Goal: Task Accomplishment & Management: Use online tool/utility

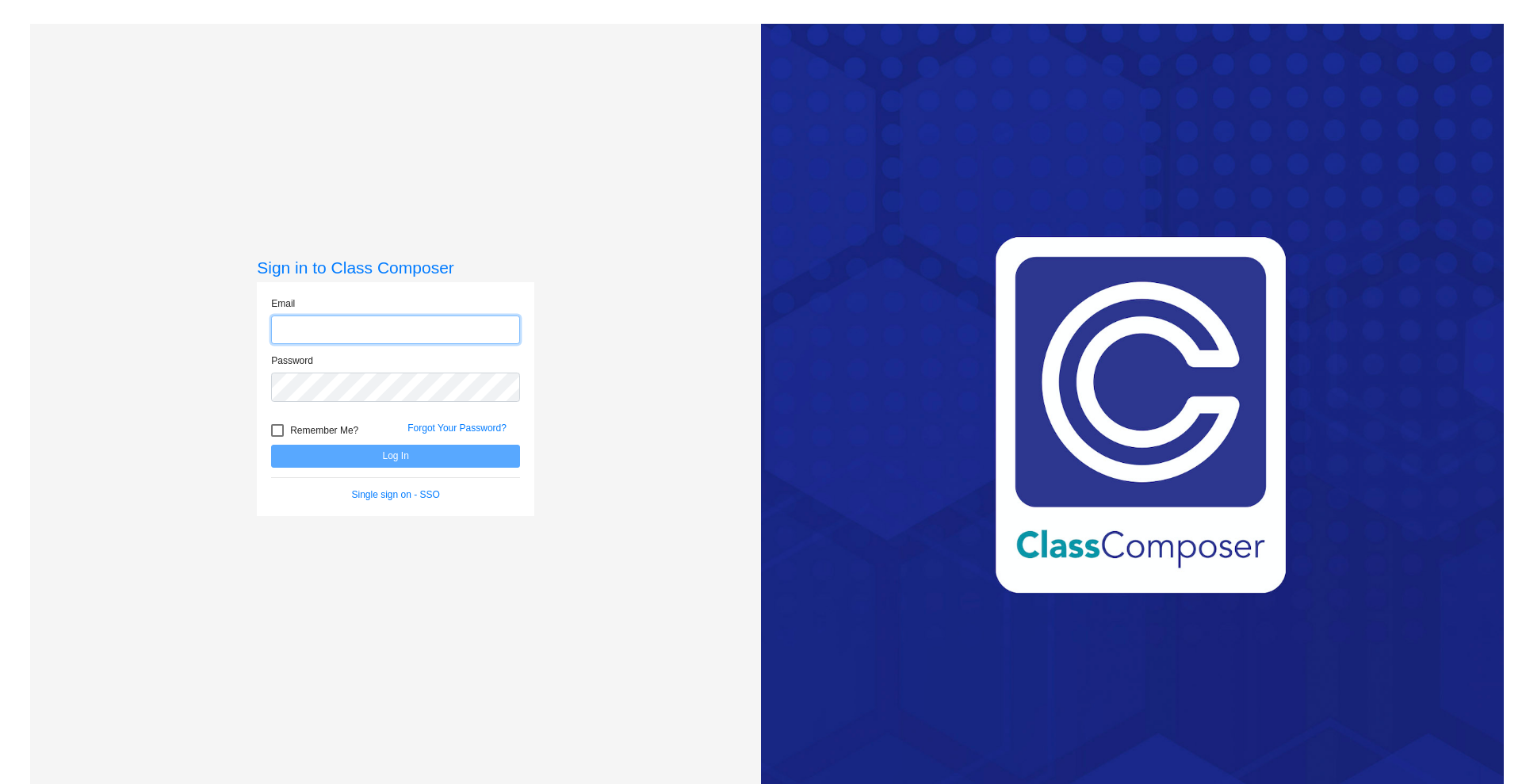
type input "[PERSON_NAME][EMAIL_ADDRESS][PERSON_NAME][DOMAIN_NAME]"
click at [422, 462] on button "Log In" at bounding box center [395, 456] width 249 height 23
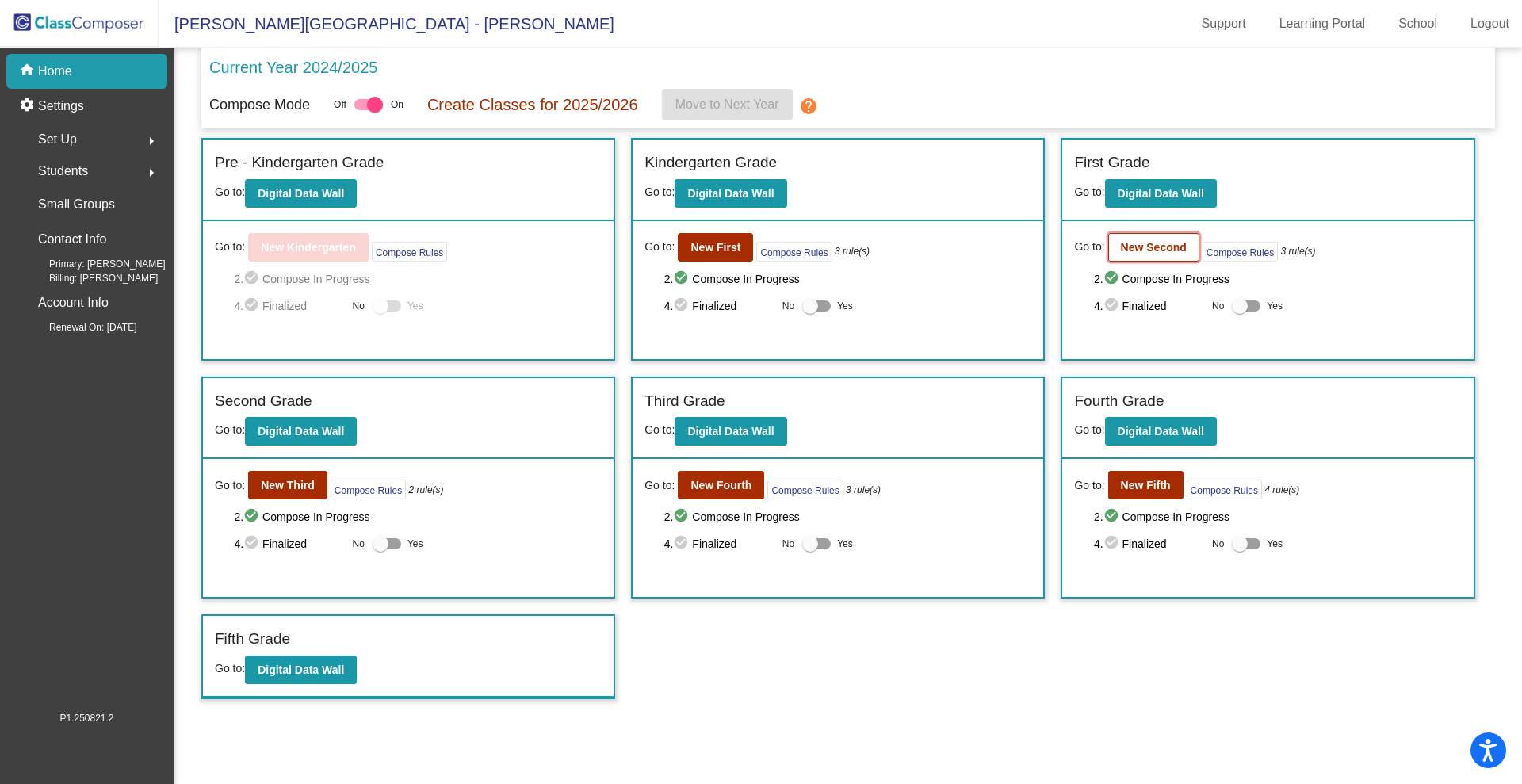
click at [1171, 248] on b "New Second" at bounding box center [1154, 247] width 66 height 13
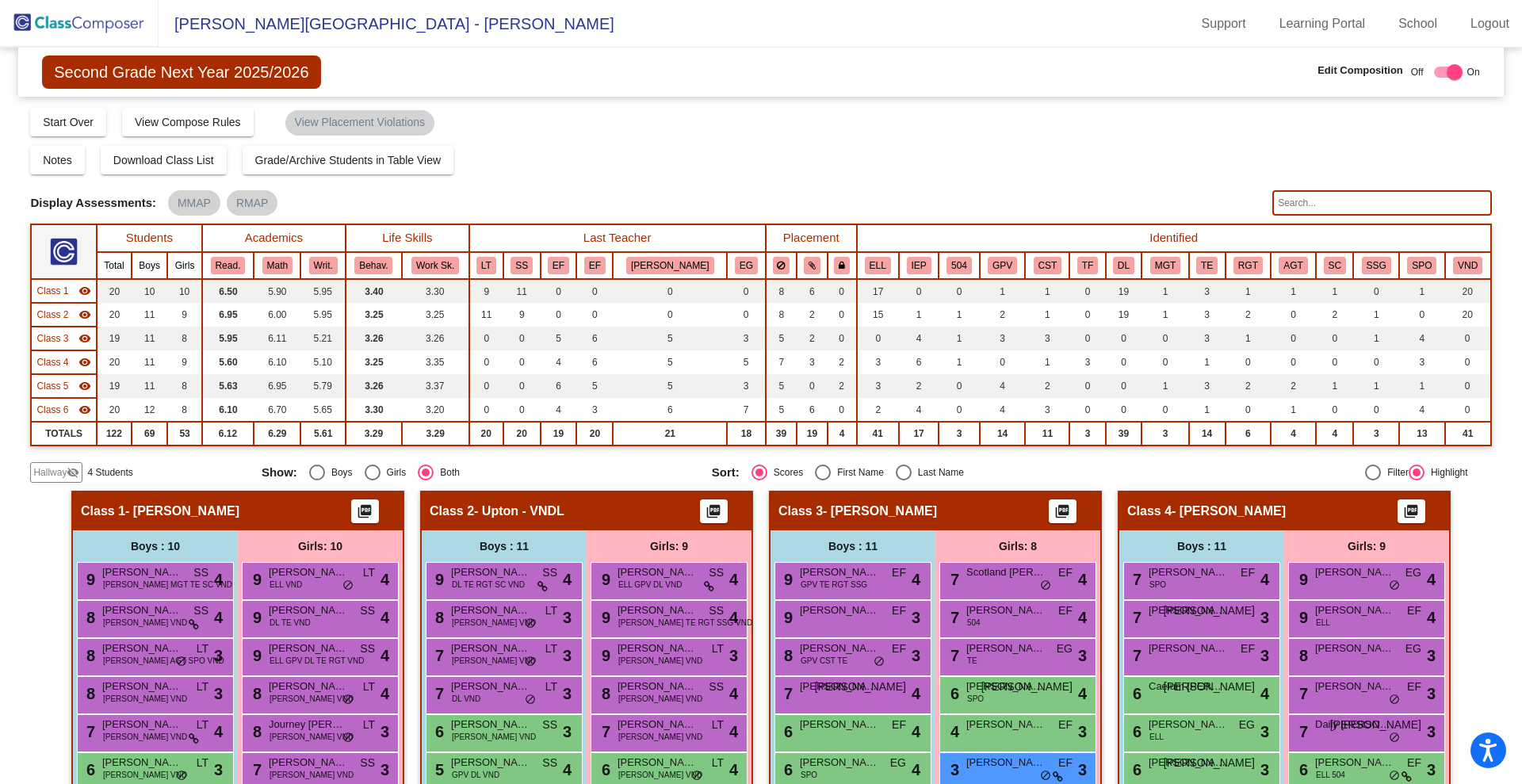
click at [951, 38] on mat-toolbar "[PERSON_NAME][GEOGRAPHIC_DATA] - [PERSON_NAME] Support Learning Portal School L…" at bounding box center [761, 23] width 1522 height 47
